Goal: Task Accomplishment & Management: Manage account settings

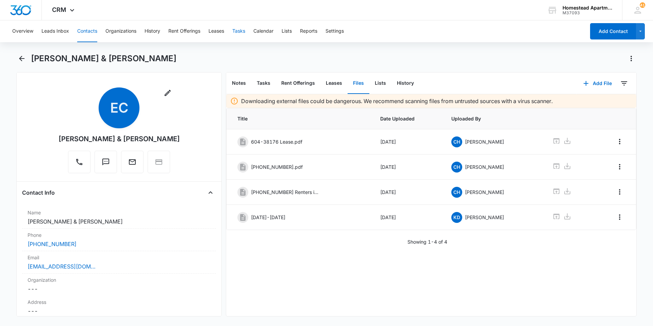
click at [243, 31] on button "Tasks" at bounding box center [238, 31] width 13 height 22
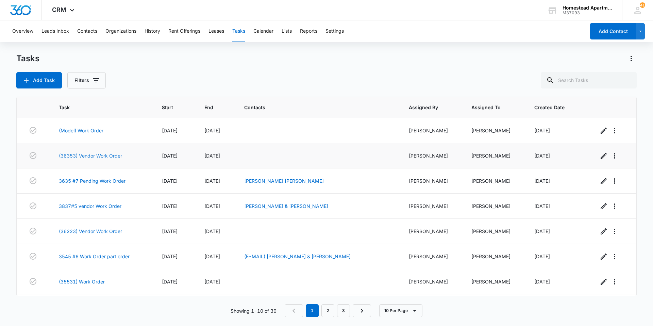
click at [70, 152] on link "(36353) Vendor Work Order" at bounding box center [90, 155] width 63 height 7
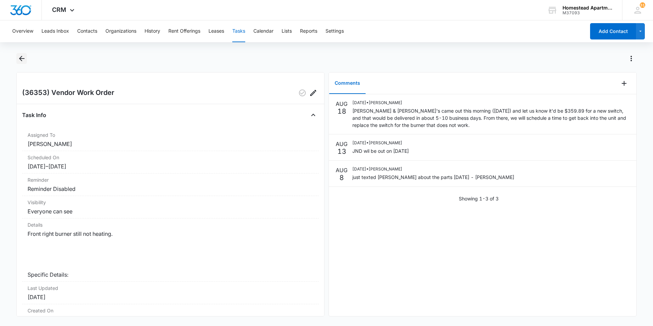
click at [24, 57] on icon "Back" at bounding box center [22, 58] width 8 height 8
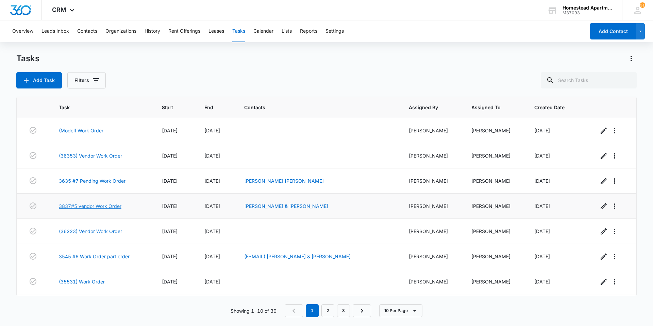
click at [75, 207] on link "3837#5 vendor Work Order" at bounding box center [90, 205] width 63 height 7
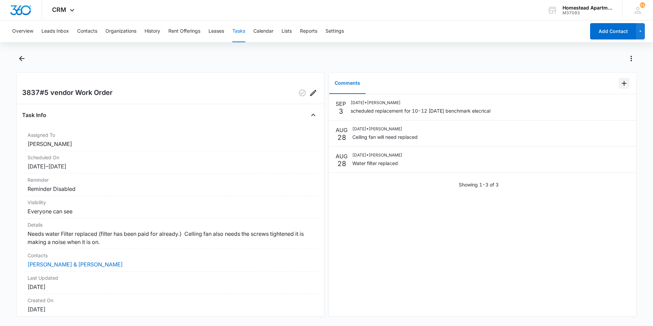
click at [620, 82] on icon "Add Comment" at bounding box center [624, 83] width 8 height 8
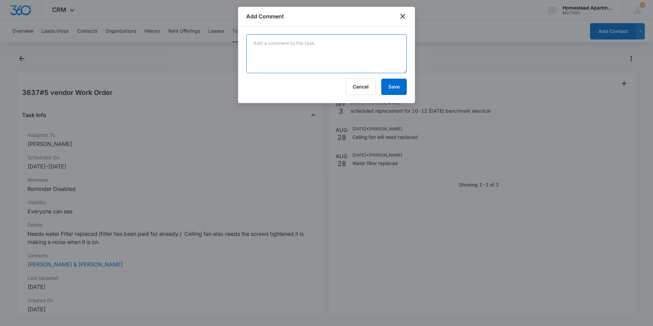
click at [253, 43] on textarea at bounding box center [326, 53] width 161 height 39
type textarea "Benchmark put new ceiling fan in. [DATE]"
click at [399, 88] on button "Save" at bounding box center [394, 87] width 26 height 16
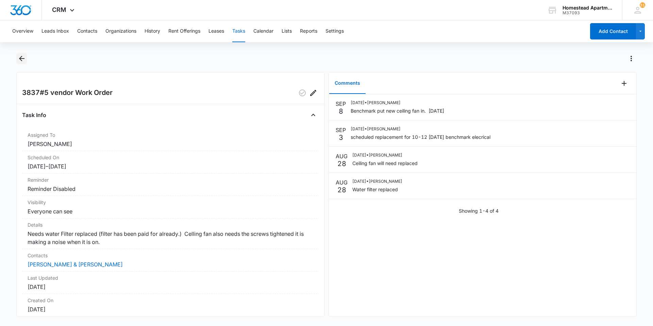
click at [22, 56] on icon "Back" at bounding box center [22, 58] width 8 height 8
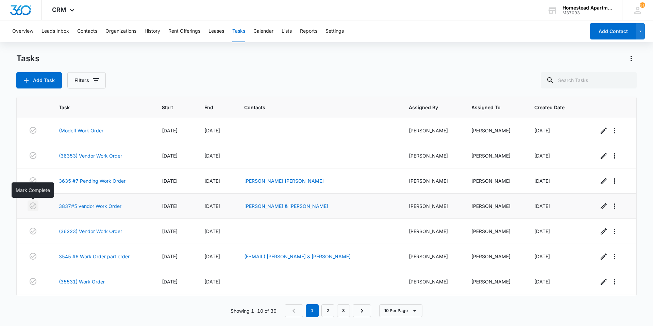
click at [33, 204] on icon "button" at bounding box center [33, 206] width 8 height 8
click at [43, 227] on td at bounding box center [34, 231] width 34 height 25
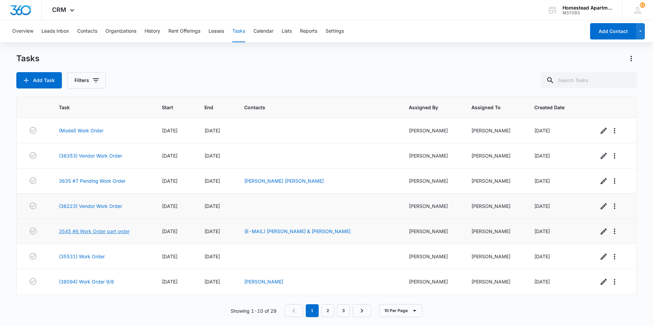
click at [77, 232] on link "3545 #6 Work Order part order" at bounding box center [94, 231] width 71 height 7
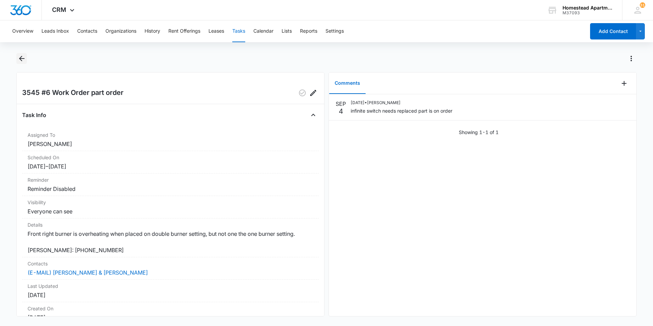
click at [21, 58] on icon "Back" at bounding box center [22, 58] width 8 height 8
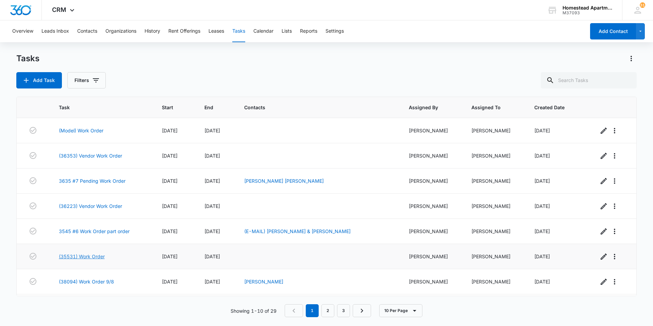
click at [68, 254] on link "(35531) Work Order" at bounding box center [82, 256] width 46 height 7
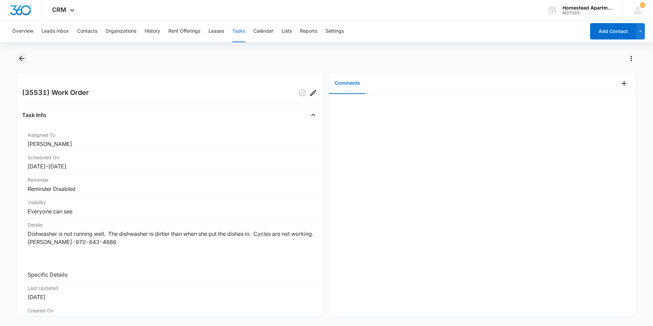
click at [25, 56] on icon "Back" at bounding box center [22, 58] width 8 height 8
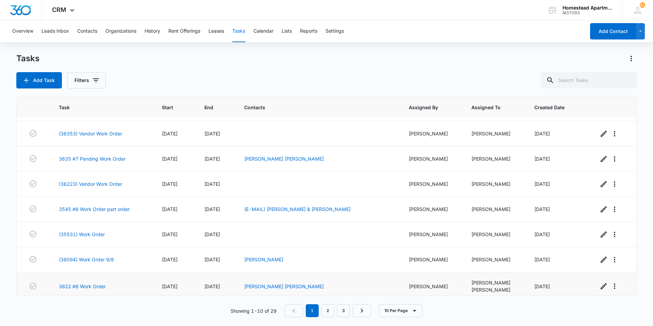
scroll to position [34, 0]
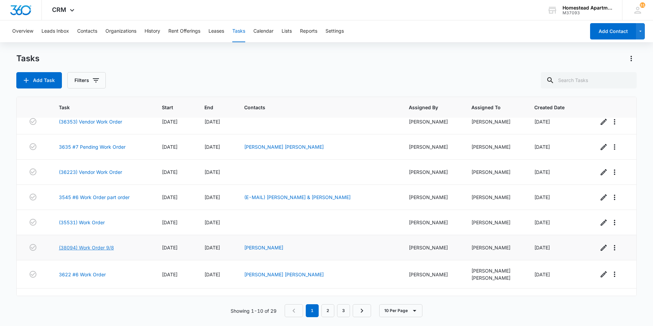
click at [69, 246] on link "(38094) Work Order 9/8" at bounding box center [86, 247] width 55 height 7
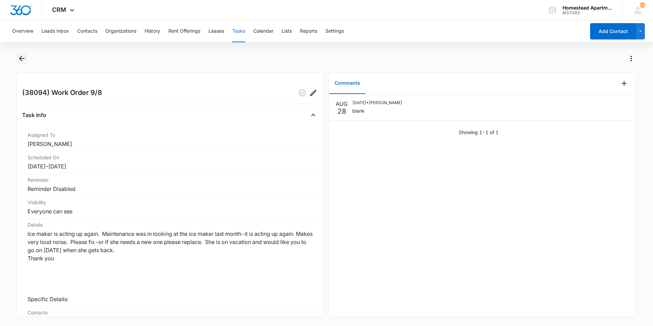
click at [24, 54] on icon "Back" at bounding box center [22, 58] width 8 height 8
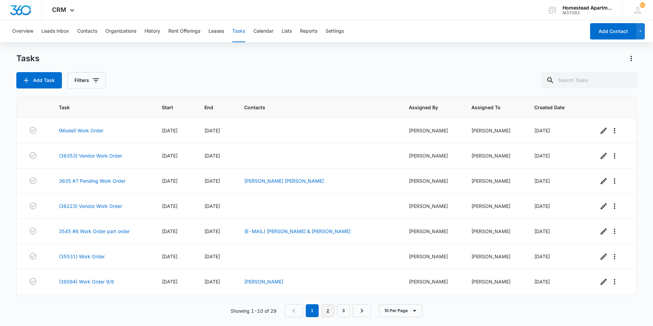
click at [326, 313] on link "2" at bounding box center [327, 310] width 13 height 13
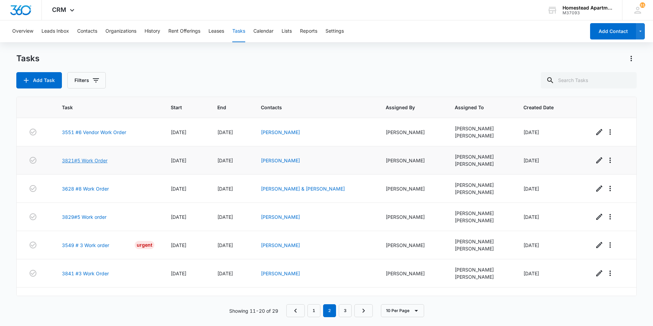
click at [72, 157] on link "3821#5 Work Order" at bounding box center [85, 160] width 46 height 7
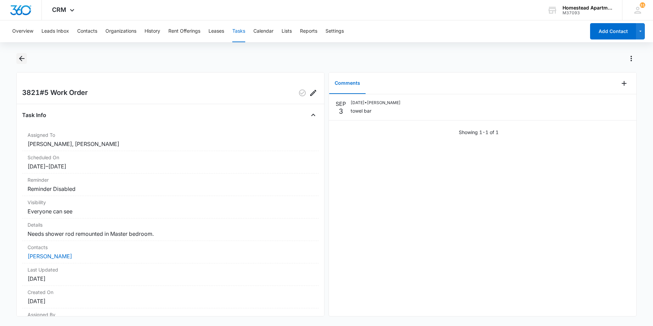
click at [18, 56] on icon "Back" at bounding box center [22, 58] width 8 height 8
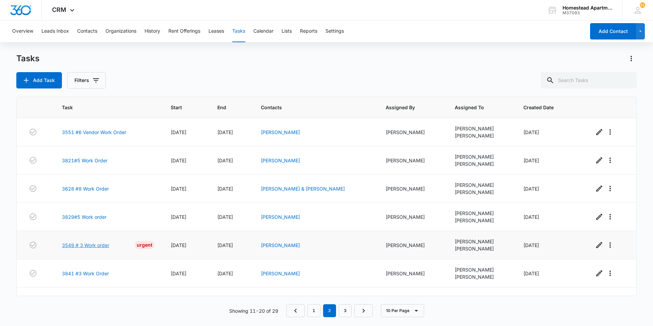
click at [71, 245] on link "3549 # 3 Work order" at bounding box center [85, 245] width 47 height 7
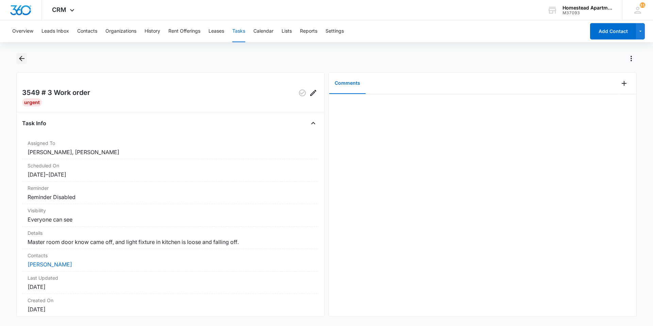
click at [21, 56] on icon "Back" at bounding box center [22, 58] width 8 height 8
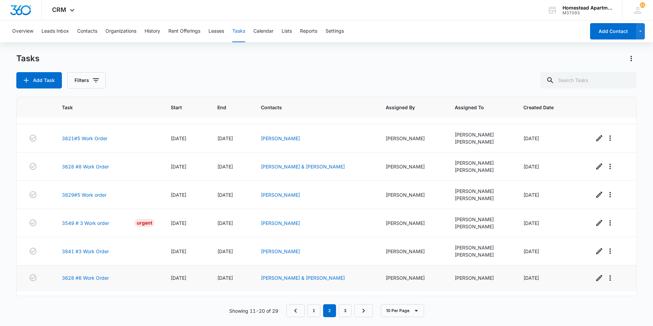
scroll to position [34, 0]
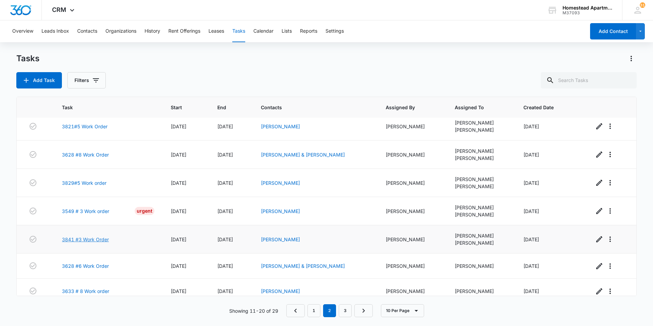
click at [67, 237] on link "3841 #3 Work Order" at bounding box center [85, 239] width 47 height 7
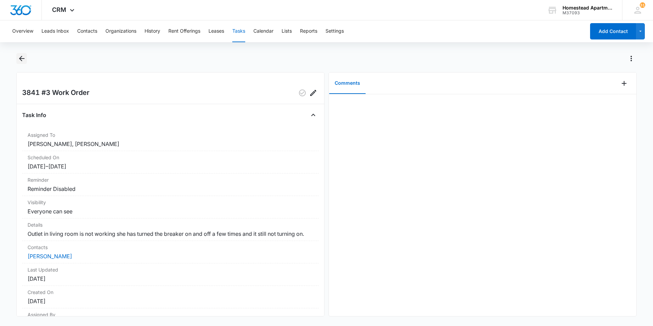
click at [24, 58] on icon "Back" at bounding box center [22, 58] width 8 height 8
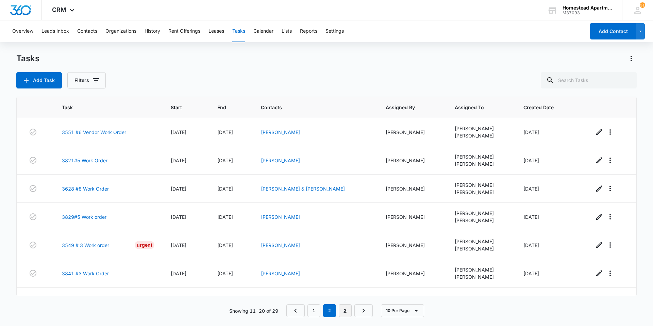
click at [344, 313] on link "3" at bounding box center [345, 310] width 13 height 13
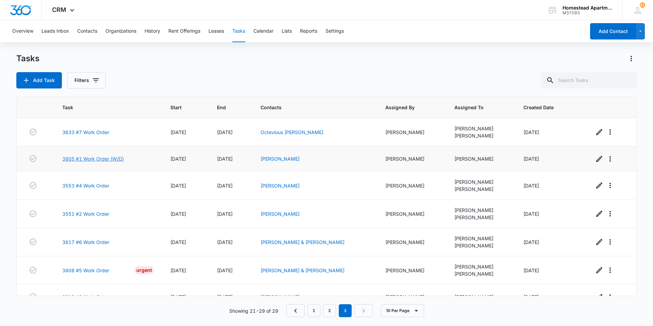
click at [77, 157] on link "3805 #1 Work Order (W/D)" at bounding box center [93, 158] width 62 height 7
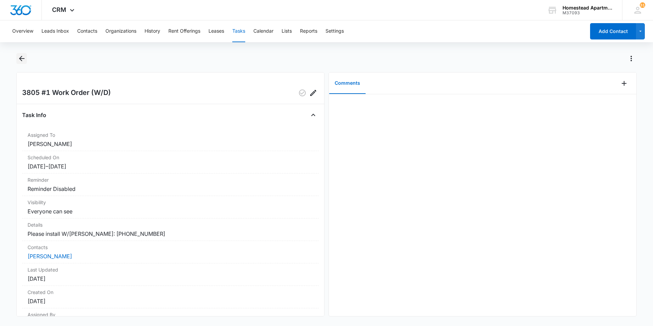
click at [20, 57] on icon "Back" at bounding box center [21, 58] width 5 height 5
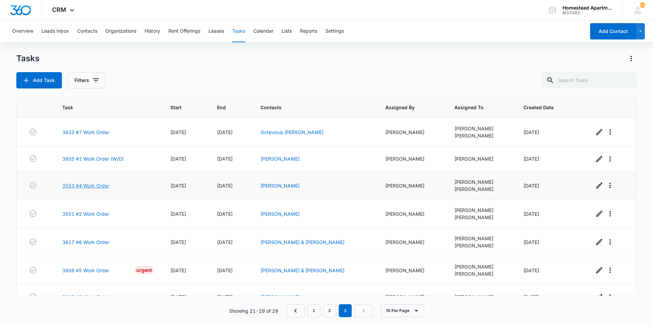
click at [76, 185] on link "3553 #4 Work Order" at bounding box center [85, 185] width 47 height 7
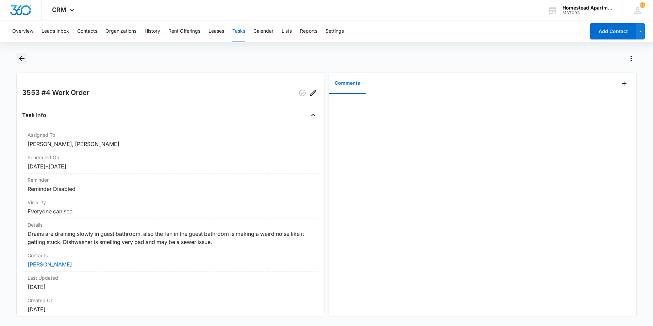
click at [25, 55] on icon "Back" at bounding box center [22, 58] width 8 height 8
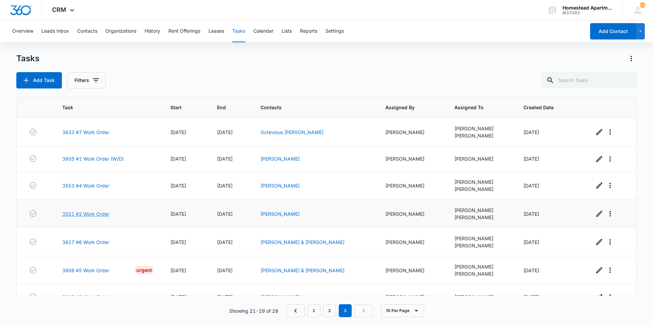
click at [77, 215] on link "3551 #2 Work Order" at bounding box center [85, 213] width 47 height 7
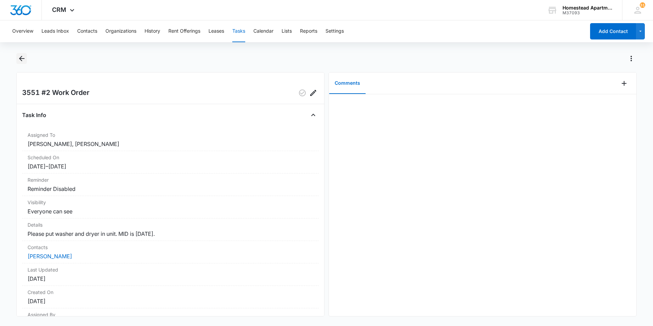
click at [21, 56] on icon "Back" at bounding box center [21, 58] width 5 height 5
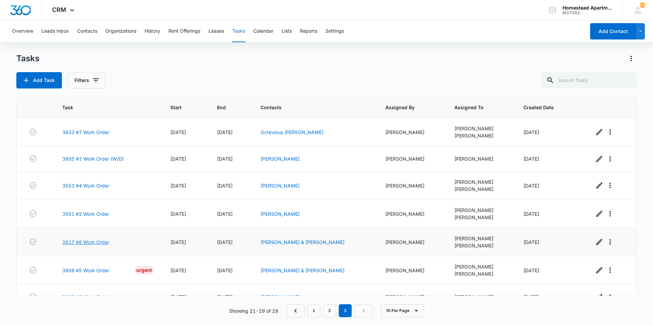
click at [73, 242] on link "3817 #6 Work Order" at bounding box center [85, 241] width 47 height 7
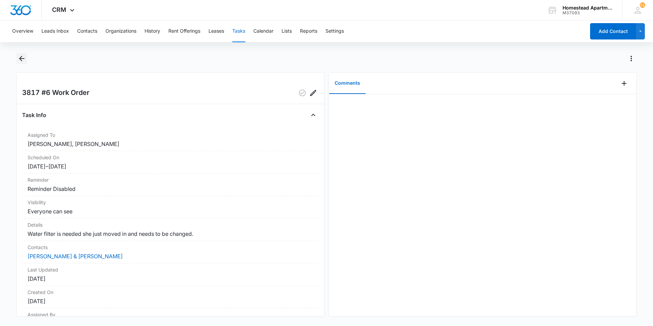
click at [18, 56] on icon "Back" at bounding box center [22, 58] width 8 height 8
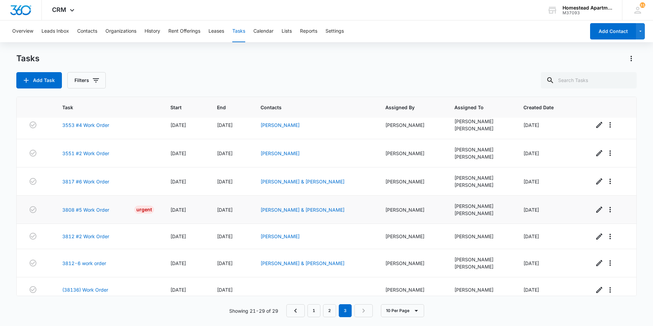
scroll to position [67, 0]
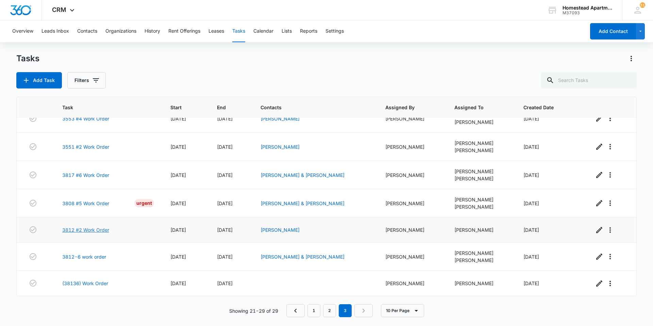
click at [93, 230] on link "3812 #2 Work Order" at bounding box center [85, 229] width 47 height 7
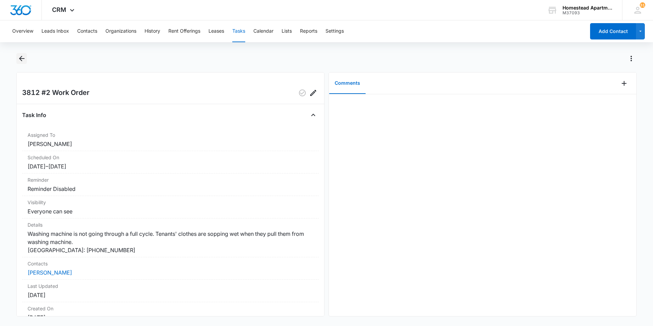
click at [18, 56] on icon "Back" at bounding box center [22, 58] width 8 height 8
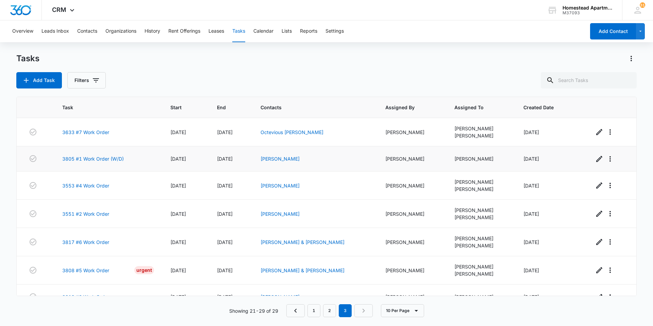
scroll to position [67, 0]
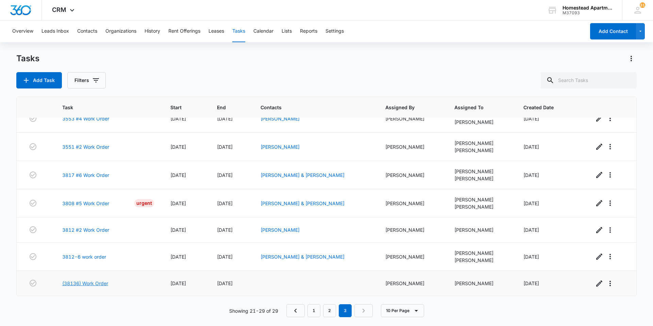
click at [82, 282] on link "(38136) Work Order" at bounding box center [85, 283] width 46 height 7
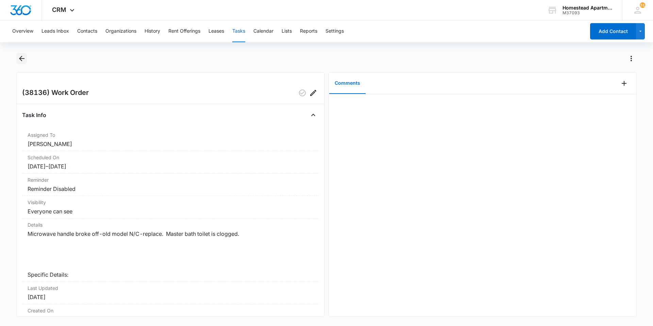
click at [24, 55] on icon "Back" at bounding box center [22, 58] width 8 height 8
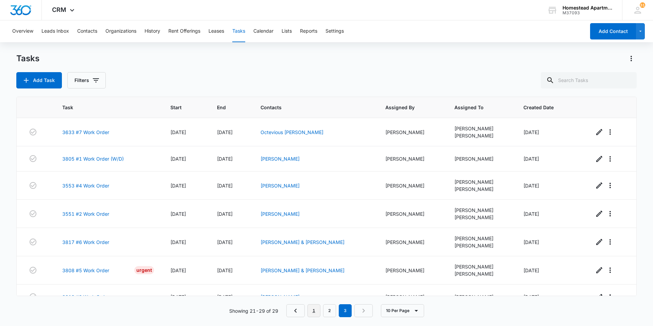
click at [317, 313] on link "1" at bounding box center [313, 310] width 13 height 13
